Goal: Information Seeking & Learning: Find specific fact

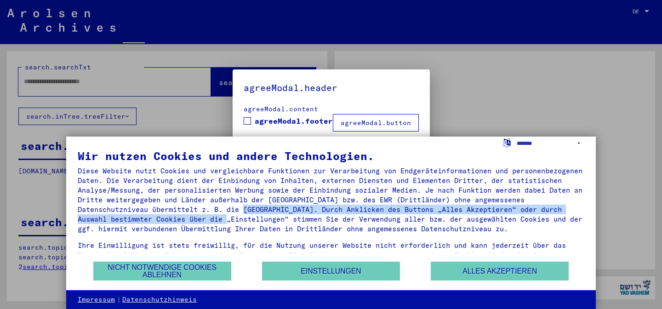
drag, startPoint x: 0, startPoint y: 0, endPoint x: 321, endPoint y: 218, distance: 387.9
click at [321, 218] on div "Diese Website nutzt Cookies und vergleichbare Funktionen zur Verarbeitung von E…" at bounding box center [331, 200] width 507 height 68
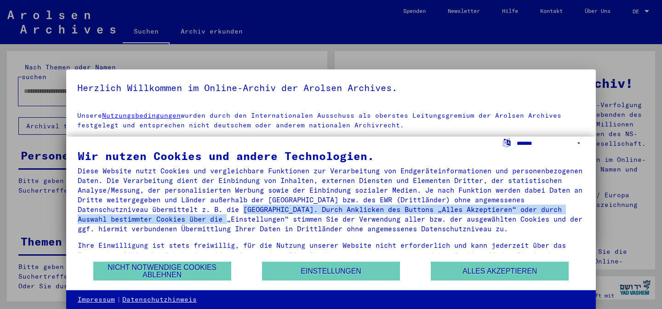
select select "*****"
click option "**********" at bounding box center [0, 0] width 0 height 0
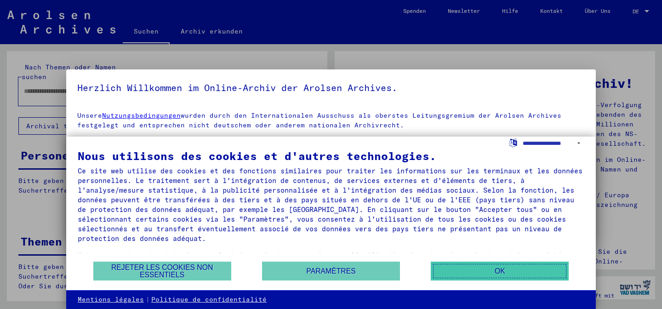
click at [513, 272] on button "OK" at bounding box center [500, 271] width 138 height 19
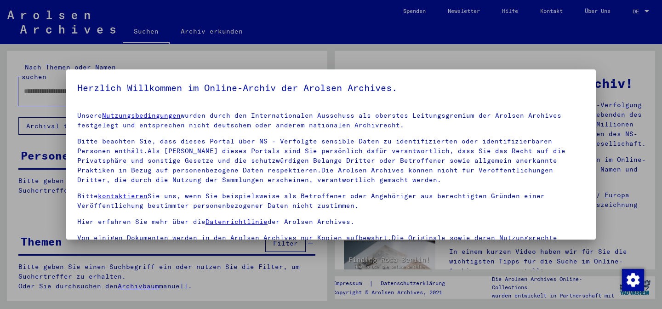
click at [582, 53] on div at bounding box center [331, 154] width 662 height 309
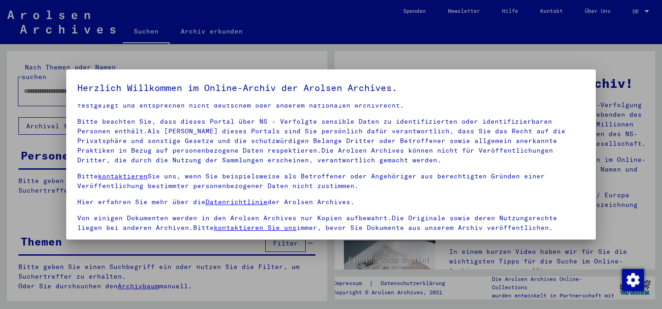
scroll to position [77, 0]
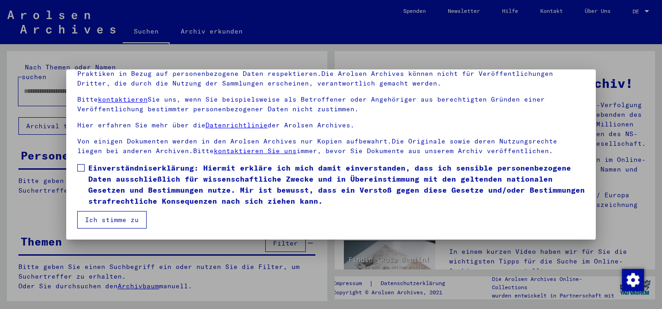
click at [637, 14] on div at bounding box center [331, 154] width 662 height 309
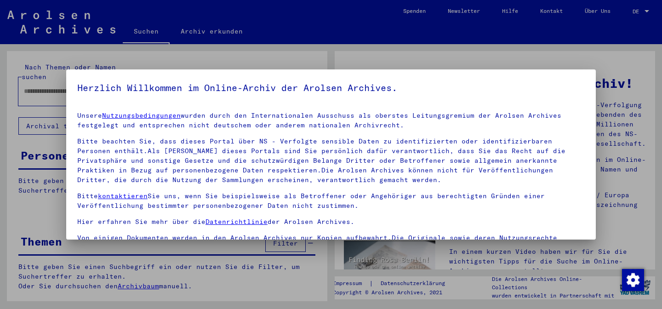
click at [637, 11] on div at bounding box center [331, 154] width 662 height 309
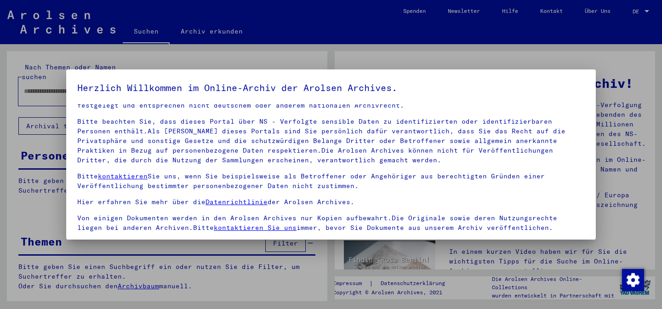
scroll to position [77, 0]
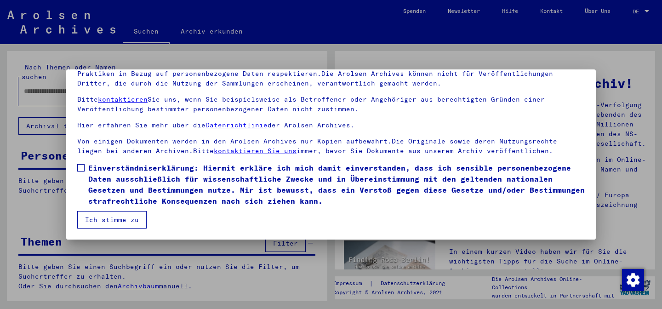
click at [83, 167] on span at bounding box center [80, 167] width 7 height 7
click at [105, 219] on button "Ich stimme zu" at bounding box center [111, 219] width 69 height 17
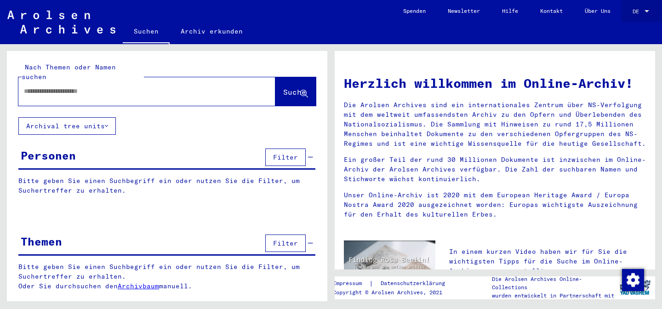
click at [636, 10] on span "DE" at bounding box center [638, 11] width 10 height 6
click at [629, 15] on span "English" at bounding box center [624, 16] width 23 height 7
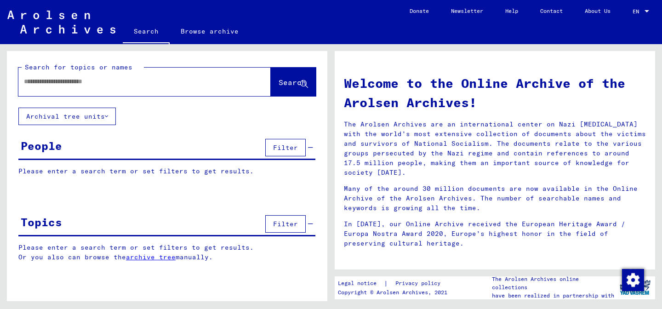
click at [60, 149] on div "People" at bounding box center [41, 146] width 41 height 17
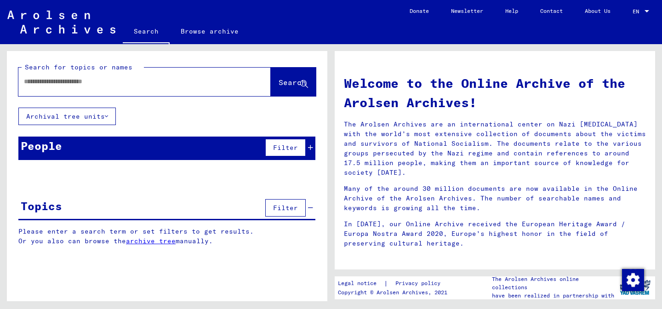
click at [86, 81] on input "text" at bounding box center [133, 82] width 219 height 10
type input "**********"
click at [281, 86] on span "Search" at bounding box center [293, 82] width 28 height 9
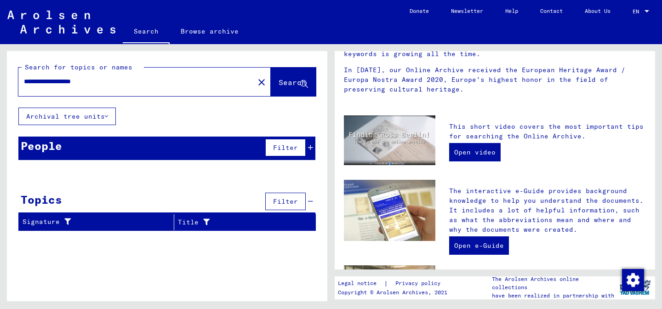
scroll to position [155, 0]
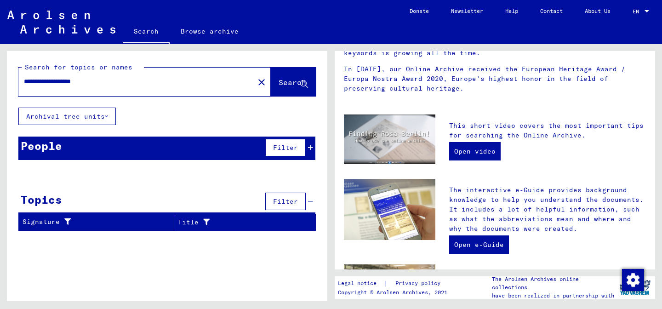
click at [292, 146] on span "Filter" at bounding box center [285, 148] width 25 height 8
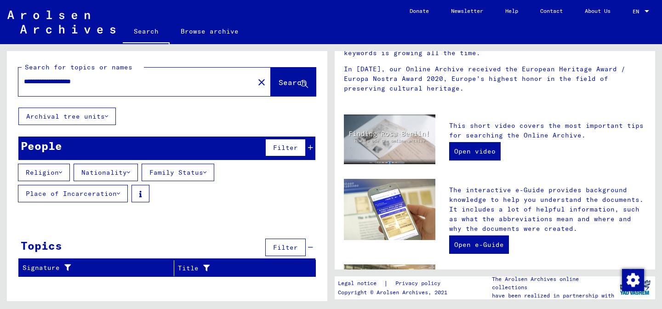
click at [100, 115] on button "Archival tree units" at bounding box center [67, 116] width 98 height 17
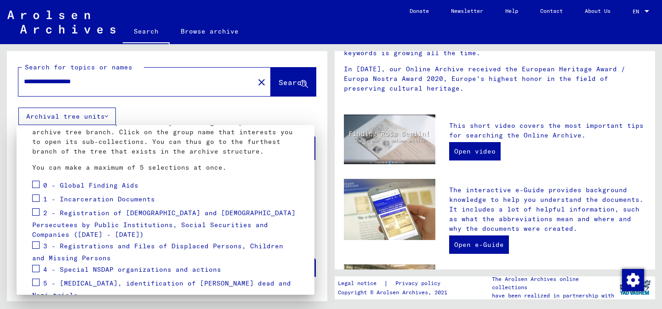
scroll to position [0, 0]
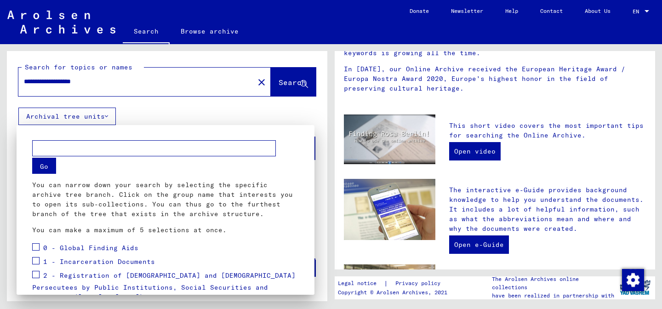
click at [208, 121] on div at bounding box center [331, 154] width 662 height 309
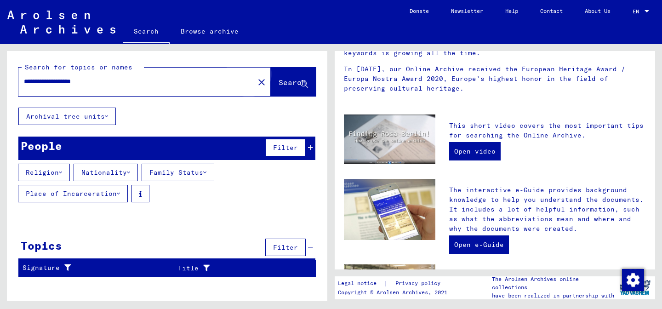
click at [286, 85] on span "Search" at bounding box center [293, 82] width 28 height 9
click at [286, 81] on span "Search" at bounding box center [293, 82] width 28 height 9
click at [97, 179] on button "Nationality" at bounding box center [106, 172] width 64 height 17
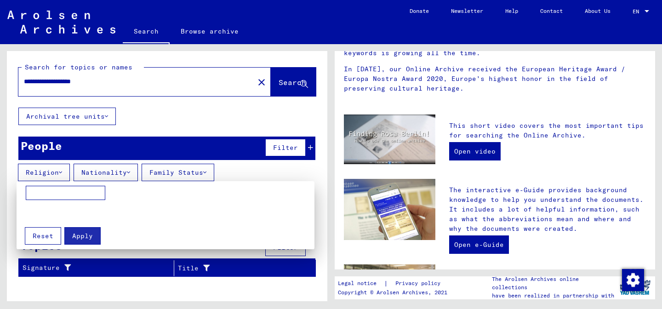
click at [55, 192] on input at bounding box center [66, 193] width 80 height 15
type input "*"
click at [262, 171] on div at bounding box center [331, 154] width 662 height 309
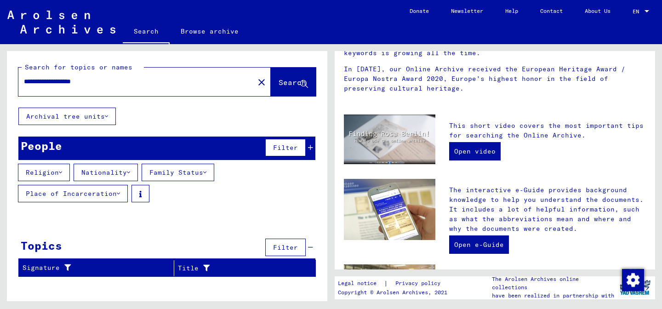
click at [284, 247] on span "Filter" at bounding box center [285, 247] width 25 height 8
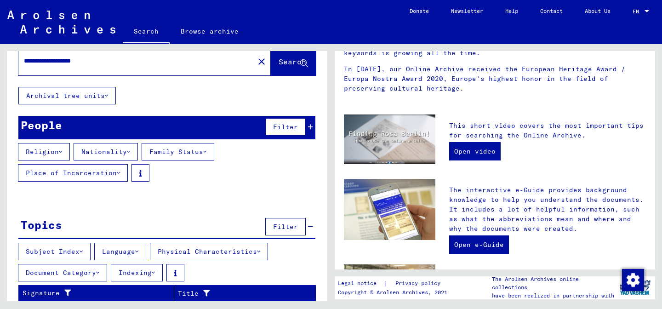
scroll to position [22, 0]
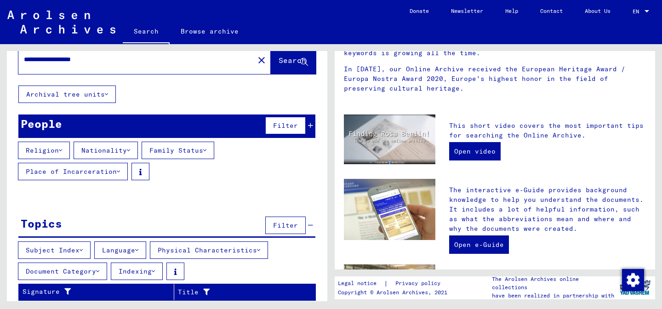
click at [134, 249] on button "Language" at bounding box center [120, 250] width 52 height 17
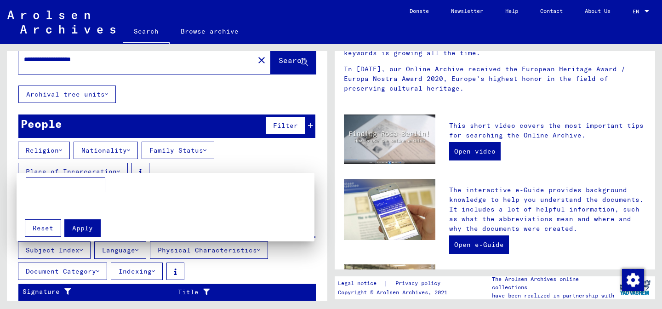
click at [231, 270] on div at bounding box center [331, 154] width 662 height 309
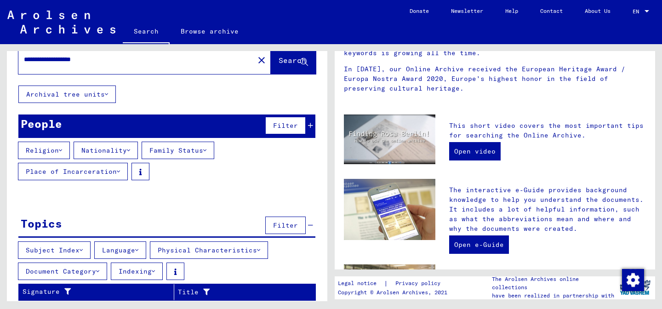
scroll to position [0, 0]
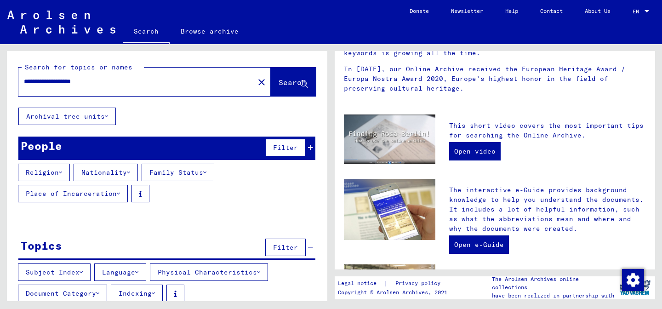
drag, startPoint x: 113, startPoint y: 80, endPoint x: 20, endPoint y: 84, distance: 92.6
click at [24, 84] on input "**********" at bounding box center [133, 82] width 219 height 10
click at [279, 81] on span "Search" at bounding box center [293, 82] width 28 height 9
